Goal: Task Accomplishment & Management: Complete application form

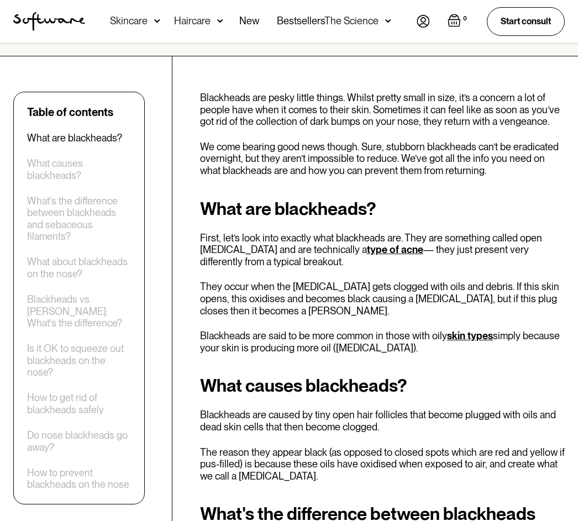
scroll to position [334, 0]
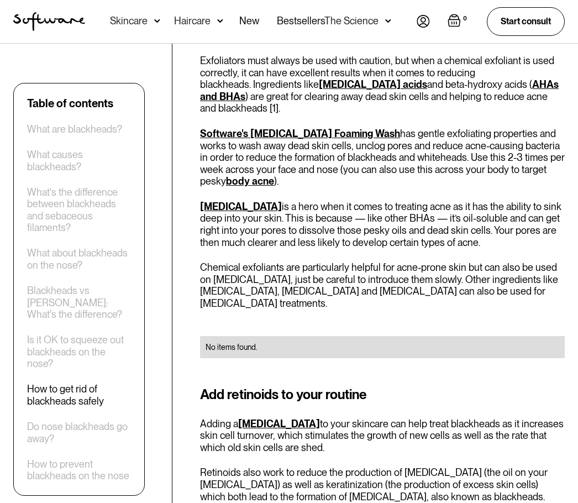
scroll to position [2133, 0]
click at [189, 404] on div "Table of contents What are blackheads? What causes blackheads? What's the diffe…" at bounding box center [289, 232] width 578 height 3881
click at [89, 402] on div "How to get rid of blackheads safely" at bounding box center [79, 395] width 104 height 24
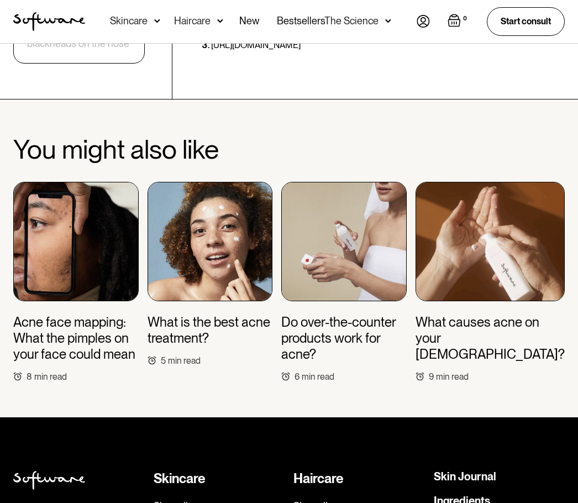
scroll to position [4295, 0]
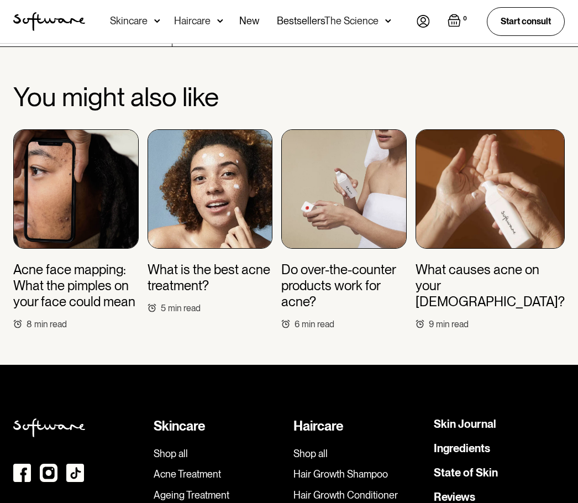
click at [194, 418] on div "Skincare" at bounding box center [219, 426] width 131 height 16
click at [198, 489] on link "Ageing Treatment" at bounding box center [219, 495] width 131 height 12
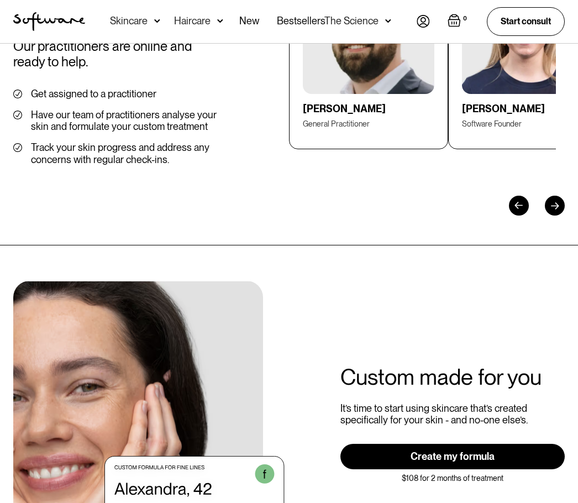
scroll to position [1829, 0]
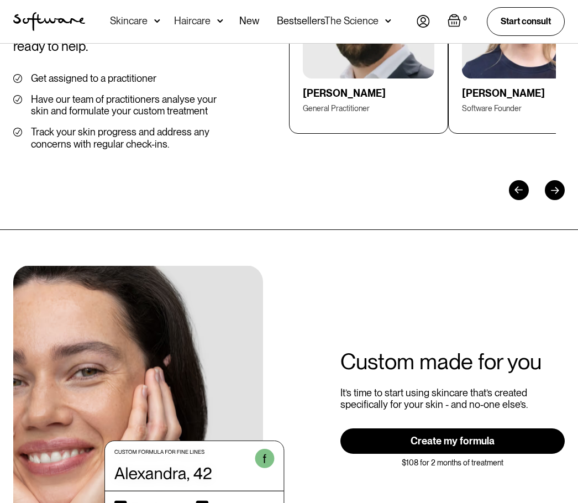
click at [315, 454] on div "Custom made for you It’s time to start using skincare that’s created specifical…" at bounding box center [289, 415] width 578 height 299
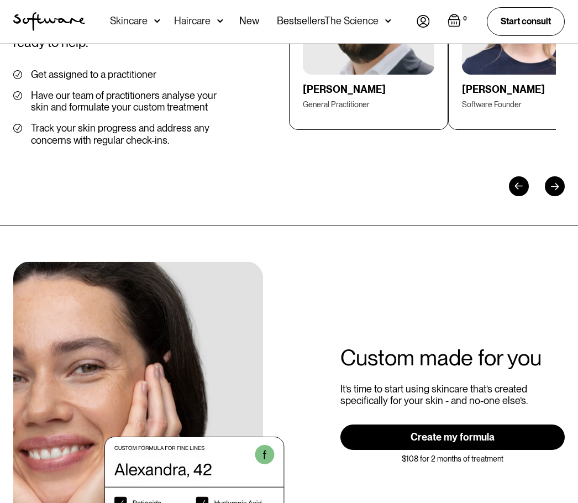
scroll to position [1834, 0]
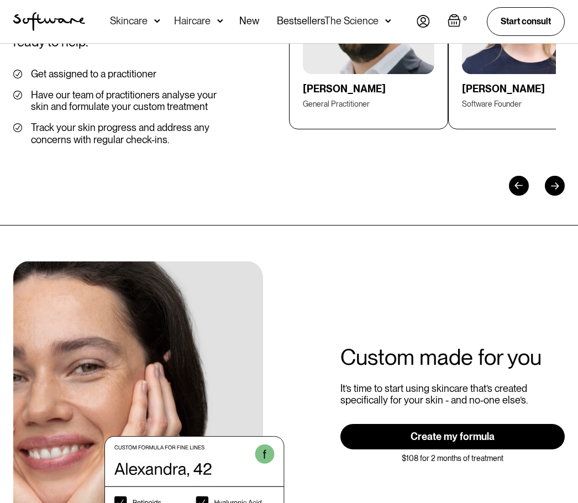
click at [360, 424] on link "Create my formula" at bounding box center [452, 436] width 225 height 25
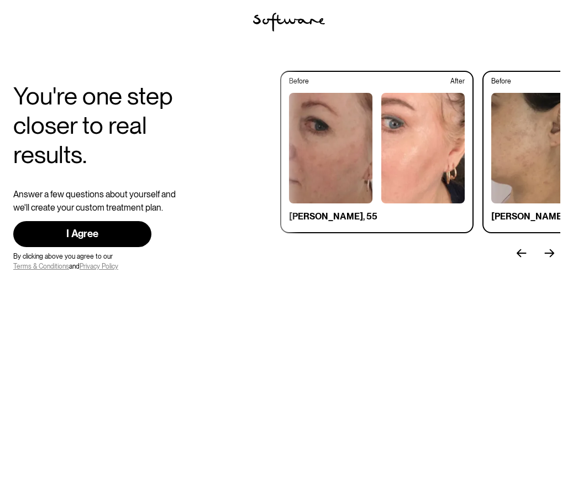
click at [172, 449] on body "You're one step closer to real results. Answer a few questions about yourself a…" at bounding box center [289, 251] width 578 height 503
